Goal: Check status: Check status

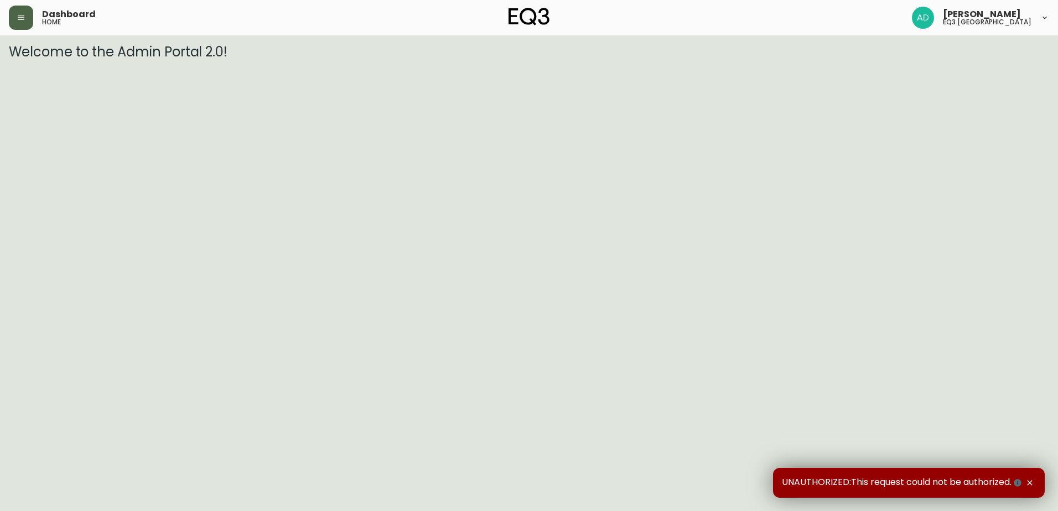
click at [24, 18] on icon "button" at bounding box center [21, 17] width 9 height 9
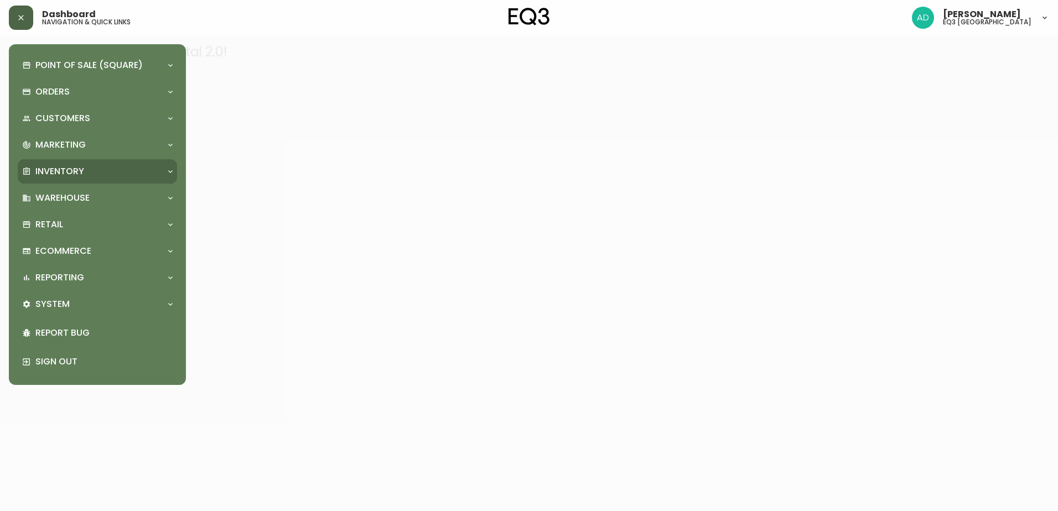
click at [57, 180] on div "Inventory" at bounding box center [97, 171] width 159 height 24
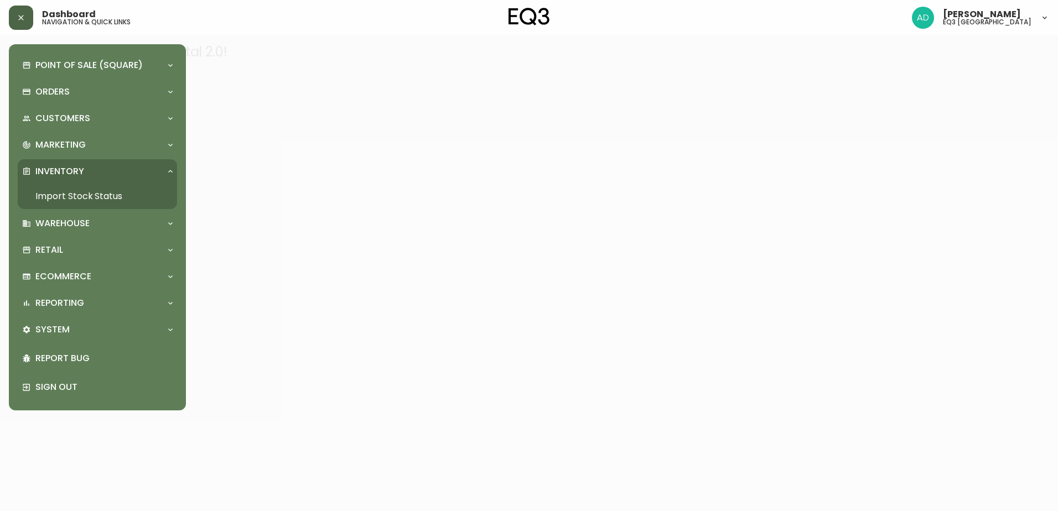
click at [110, 195] on link "Import Stock Status" at bounding box center [97, 196] width 159 height 25
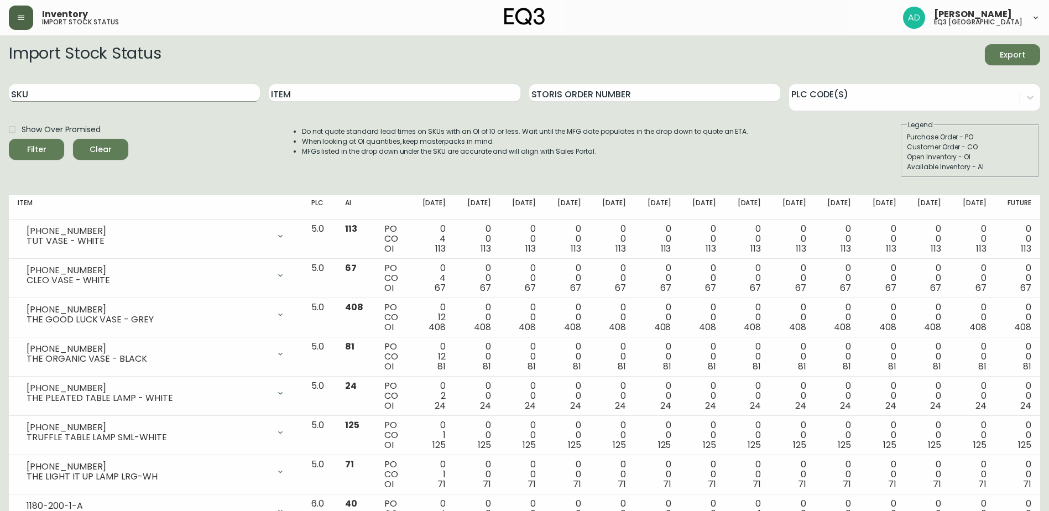
click at [96, 100] on input "SKU" at bounding box center [134, 93] width 251 height 18
type input "2020-104"
click at [9, 139] on button "Filter" at bounding box center [36, 149] width 55 height 21
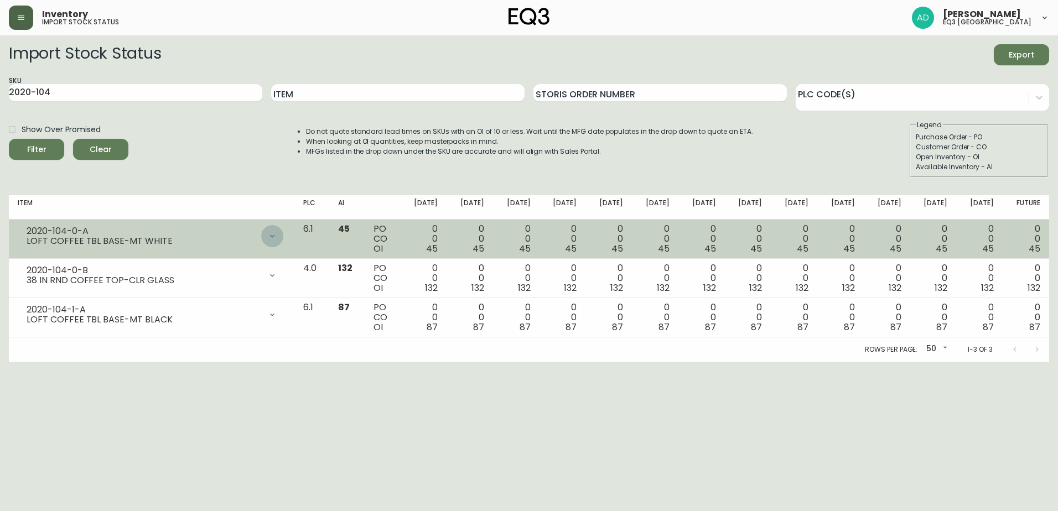
click at [274, 235] on icon at bounding box center [272, 236] width 4 height 3
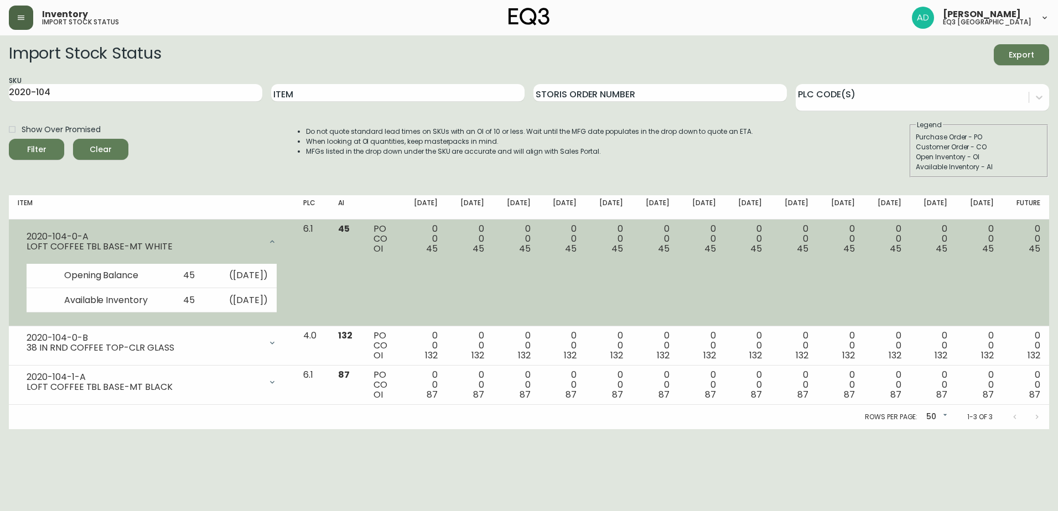
click at [283, 235] on div at bounding box center [272, 242] width 22 height 22
